Goal: Information Seeking & Learning: Check status

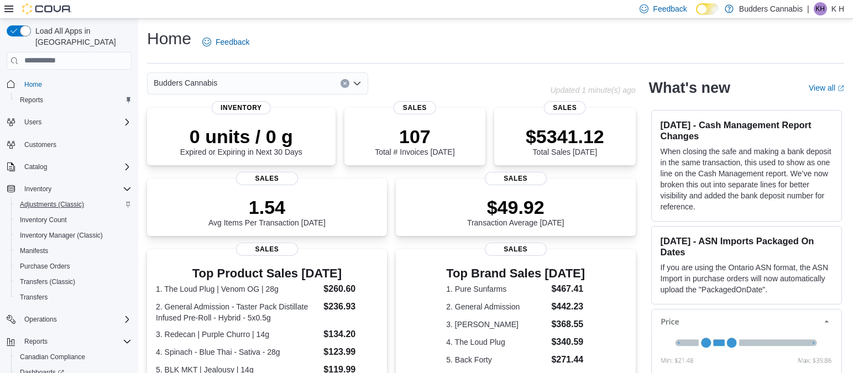
scroll to position [59, 0]
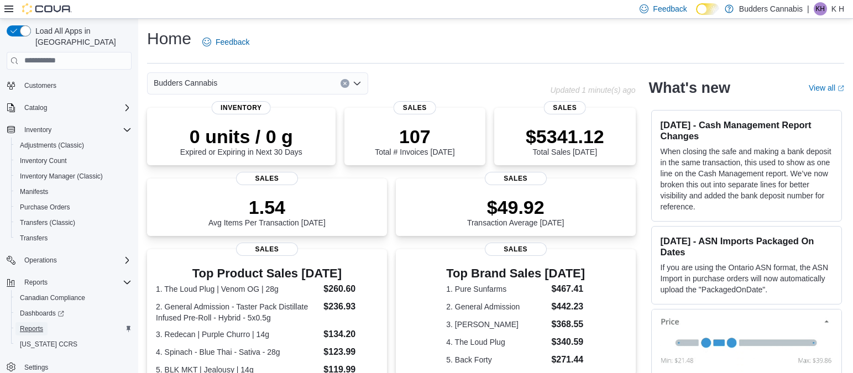
click at [43, 324] on span "Reports" at bounding box center [31, 328] width 23 height 9
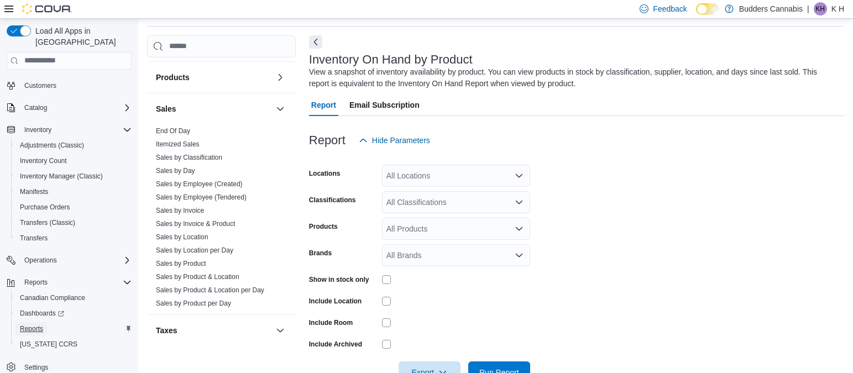
scroll to position [687, 0]
click at [206, 275] on link "Sales by Product & Location" at bounding box center [197, 275] width 83 height 8
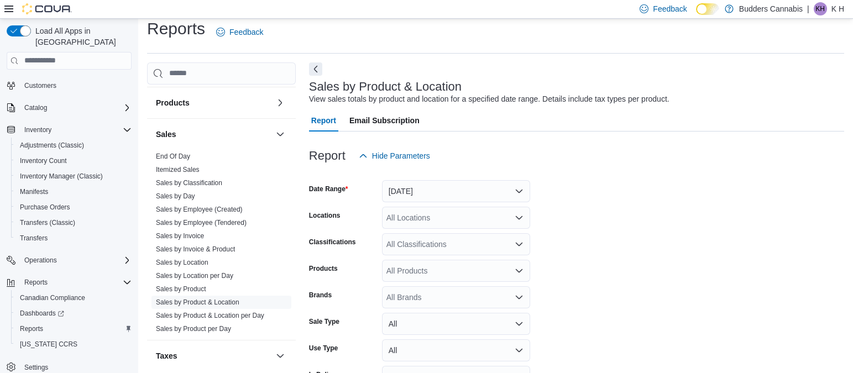
scroll to position [25, 0]
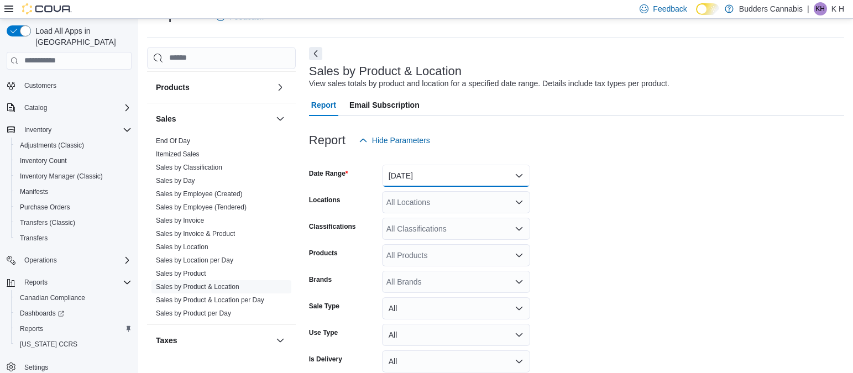
click at [529, 169] on button "Yesterday" at bounding box center [456, 176] width 148 height 22
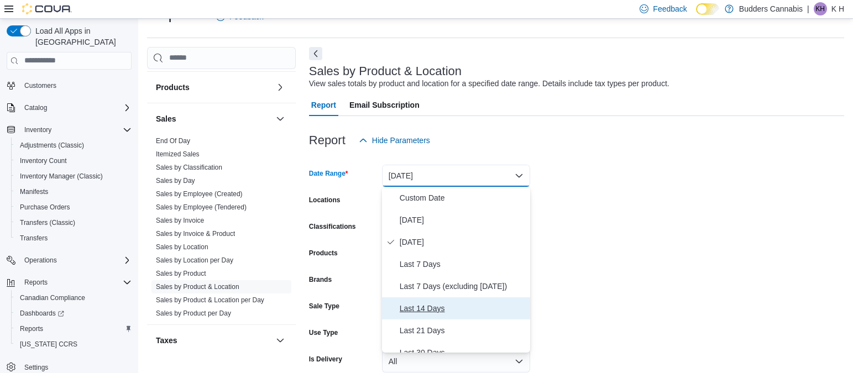
click at [423, 307] on span "Last 14 Days" at bounding box center [463, 308] width 126 height 13
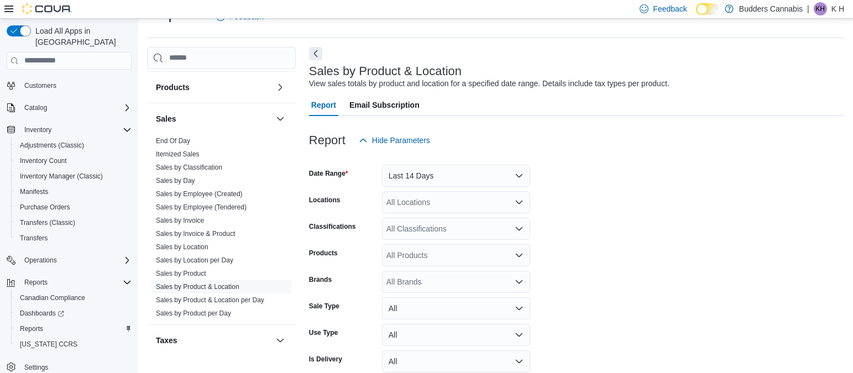
click at [585, 207] on form "Date Range Last 14 Days Locations All Locations Classifications All Classificat…" at bounding box center [576, 277] width 535 height 252
click at [517, 224] on icon "Open list of options" at bounding box center [519, 228] width 9 height 9
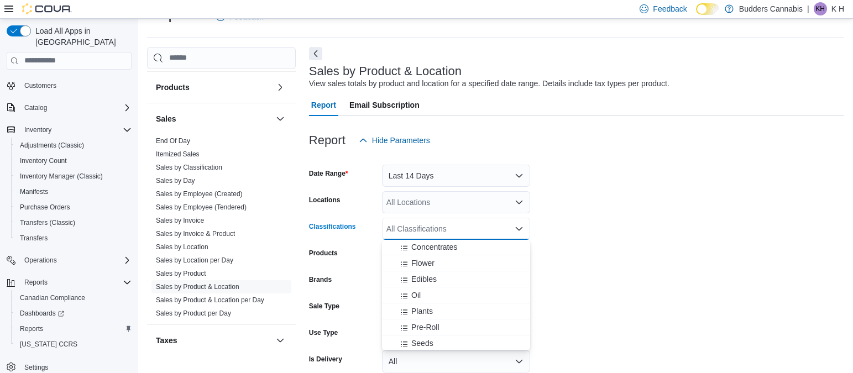
scroll to position [67, 0]
click at [428, 260] on span "Flower" at bounding box center [422, 260] width 23 height 11
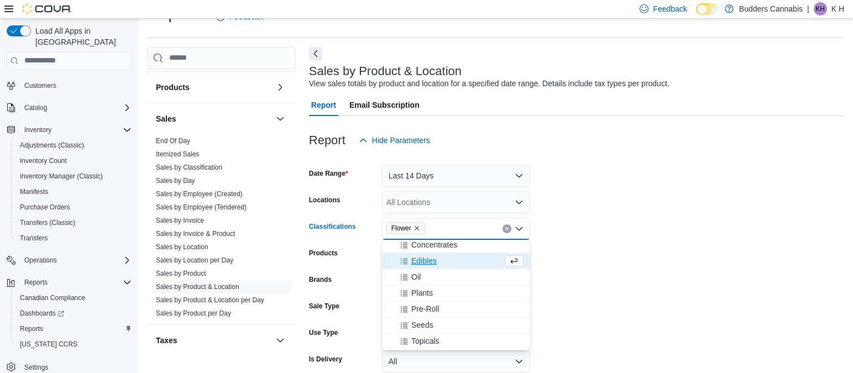
click at [611, 206] on form "Date Range Last 14 Days Locations All Locations Classifications Flower Combo bo…" at bounding box center [576, 277] width 535 height 252
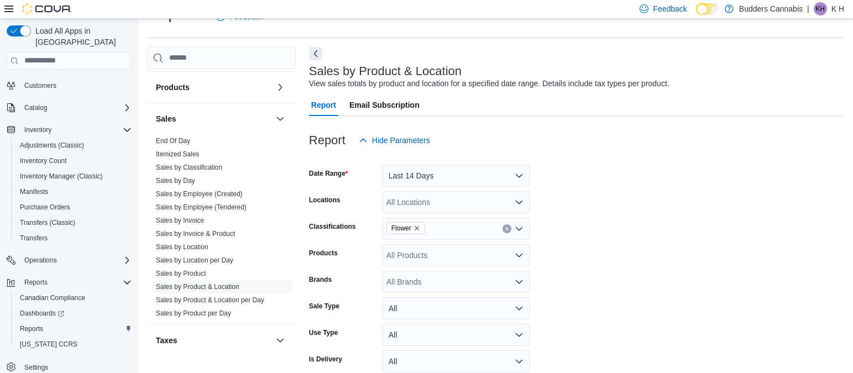
scroll to position [78, 0]
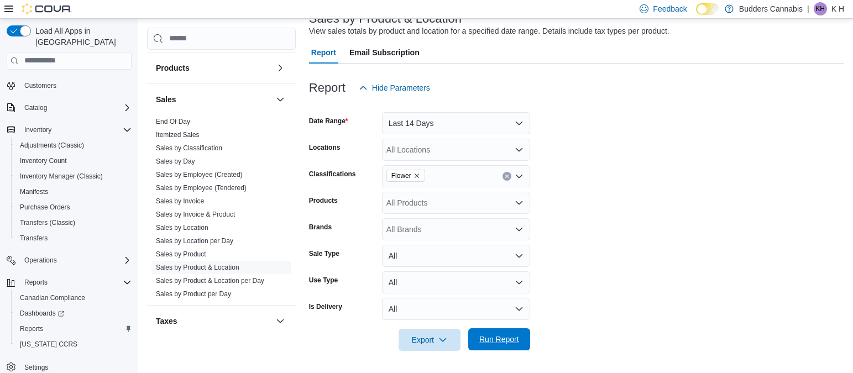
click at [505, 340] on span "Run Report" at bounding box center [499, 339] width 40 height 11
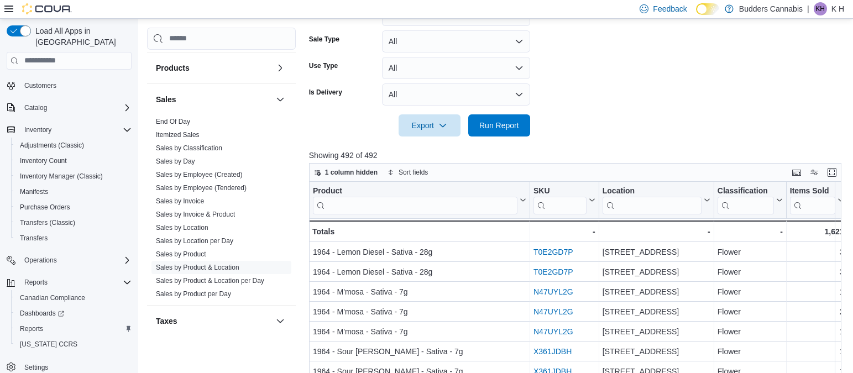
scroll to position [292, 0]
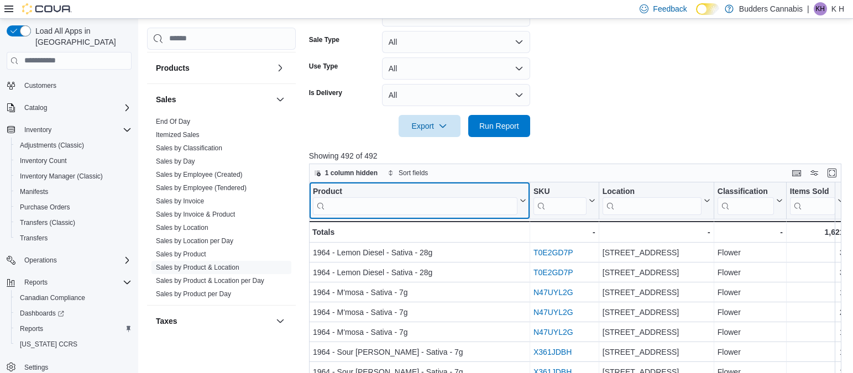
click at [415, 210] on input "search" at bounding box center [415, 206] width 204 height 18
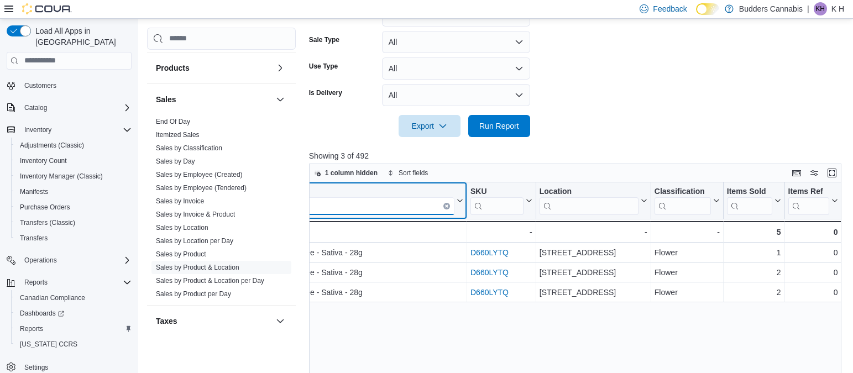
scroll to position [0, 0]
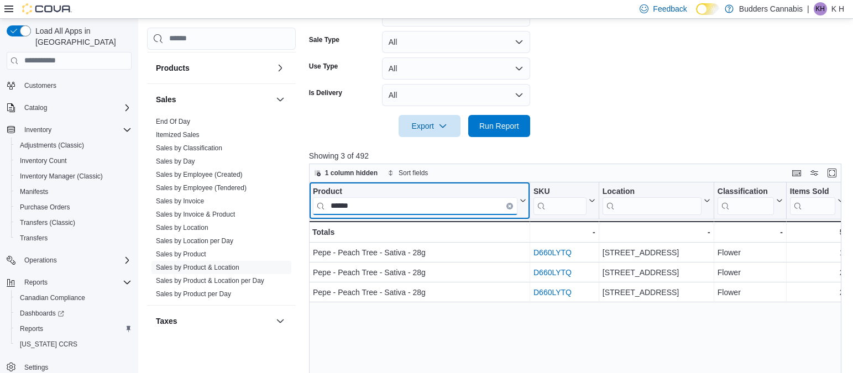
click at [398, 206] on input "*****" at bounding box center [415, 206] width 204 height 18
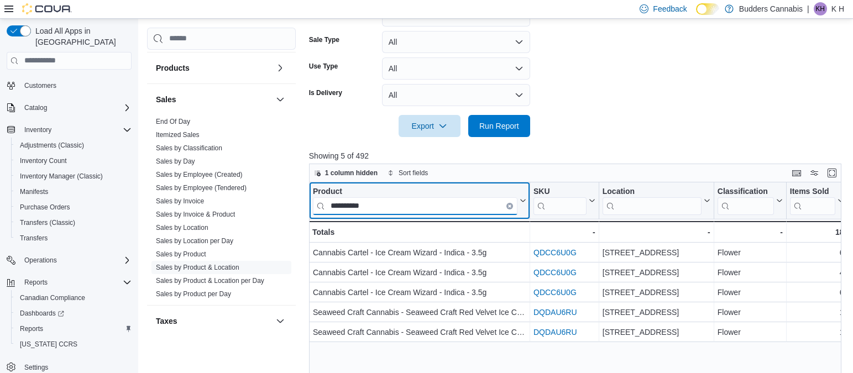
type input "*********"
